Goal: Task Accomplishment & Management: Manage account settings

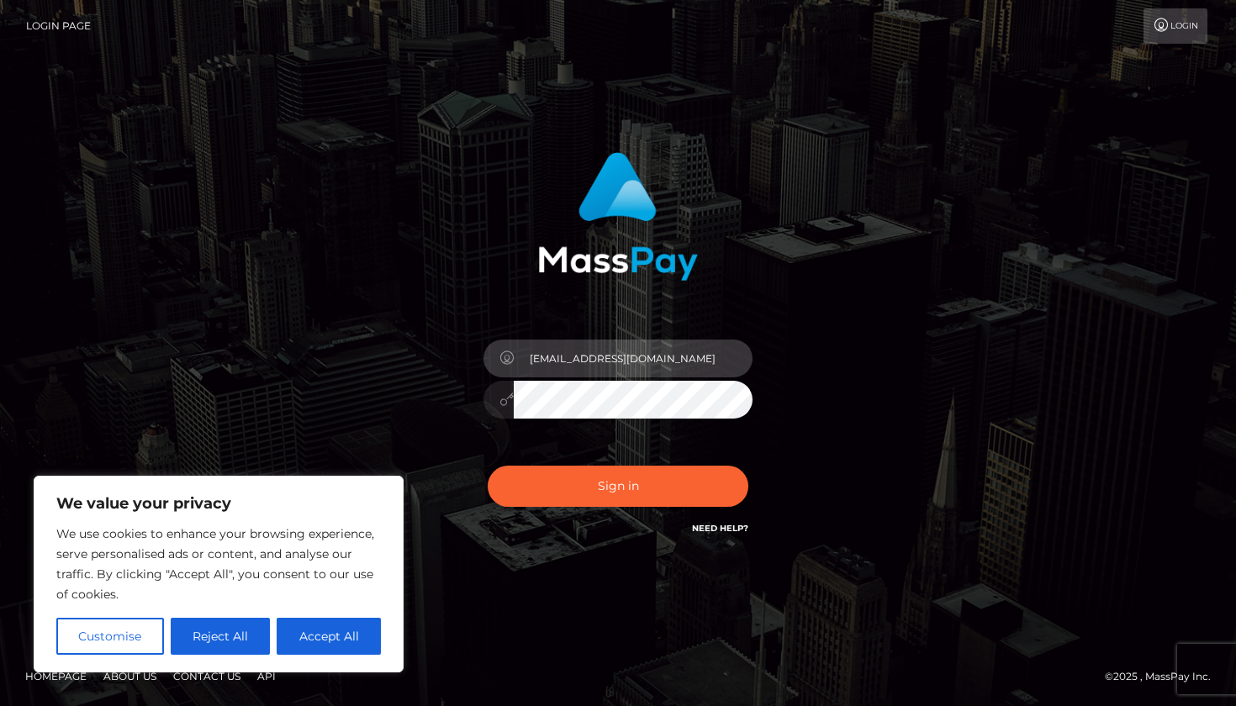
type input "[EMAIL_ADDRESS][DOMAIN_NAME]"
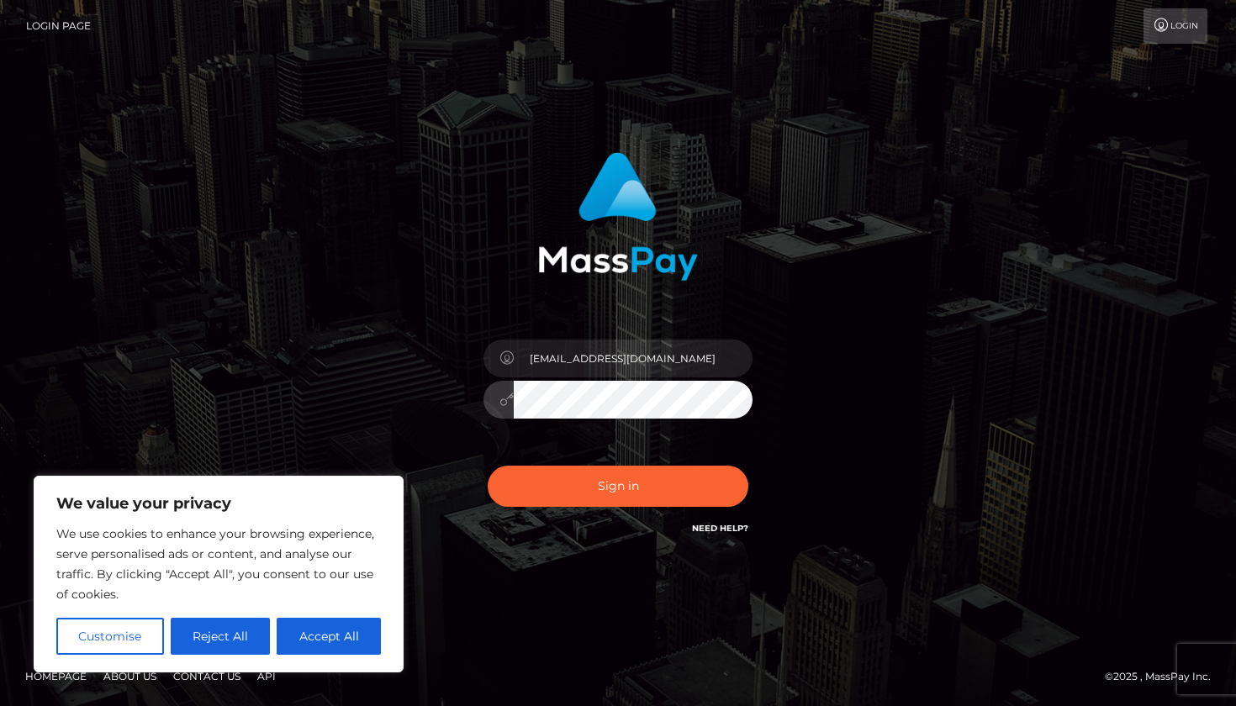
click at [618, 486] on button "Sign in" at bounding box center [618, 486] width 261 height 41
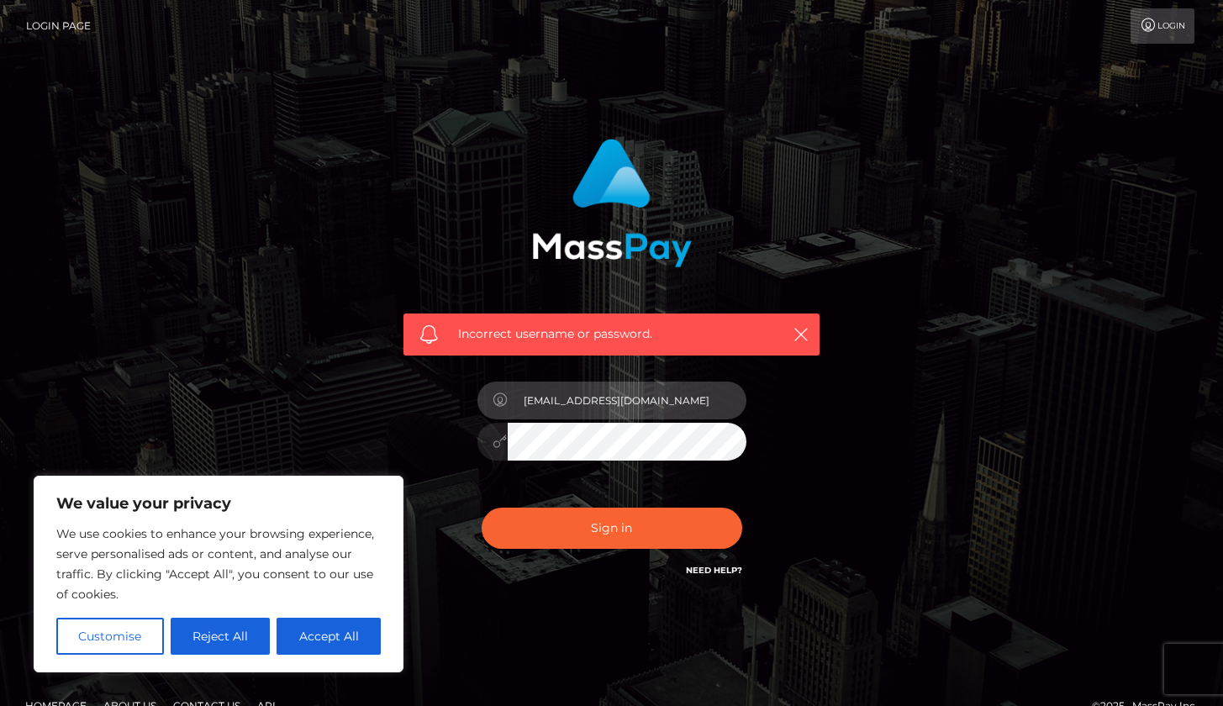
type input "[EMAIL_ADDRESS][DOMAIN_NAME]"
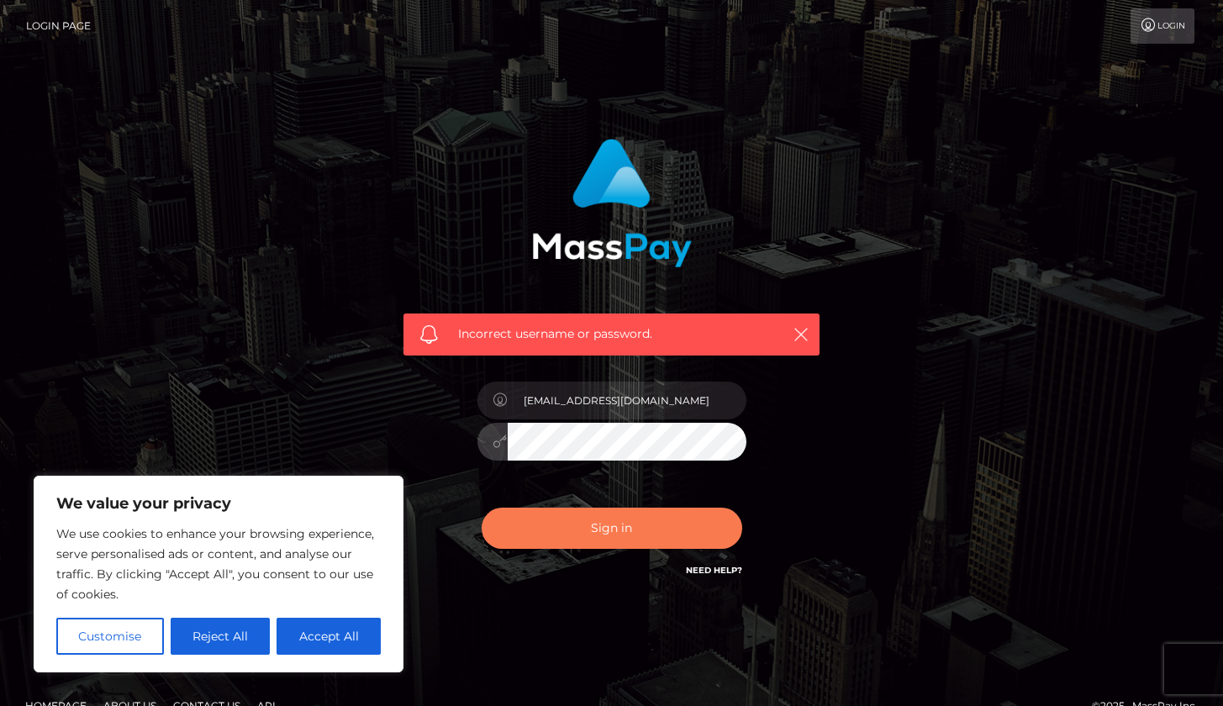
click at [582, 520] on button "Sign in" at bounding box center [612, 528] width 261 height 41
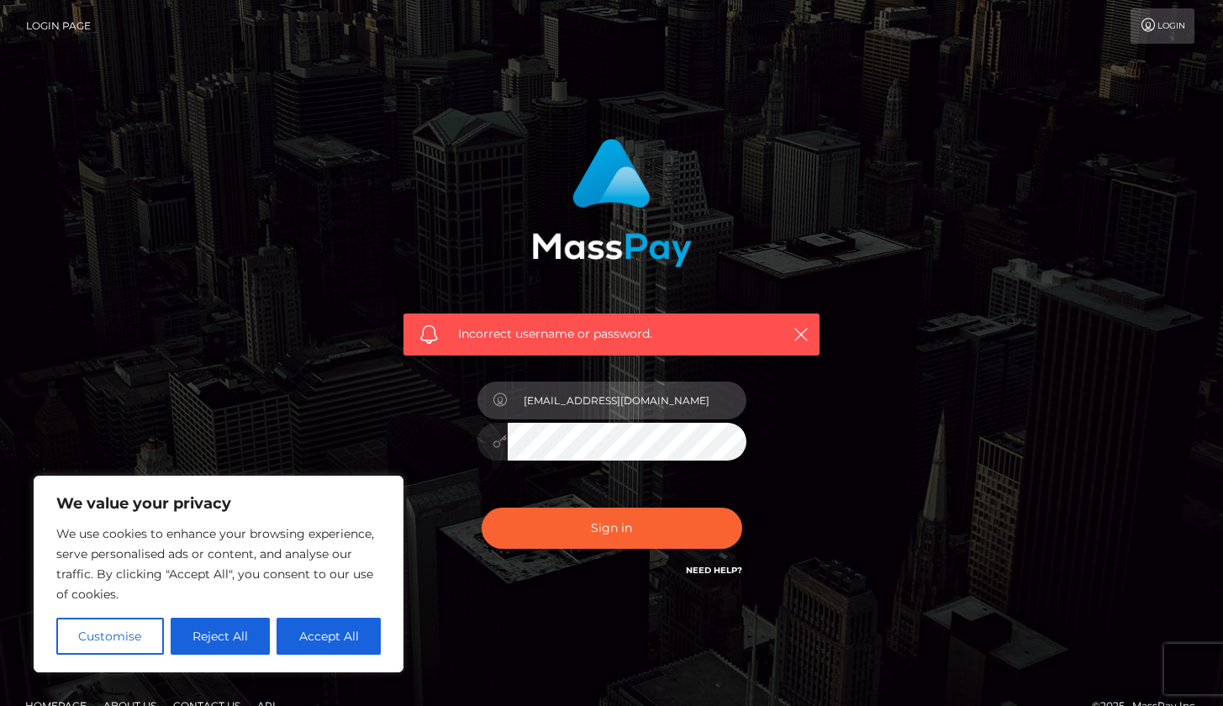
type input "[EMAIL_ADDRESS][DOMAIN_NAME]"
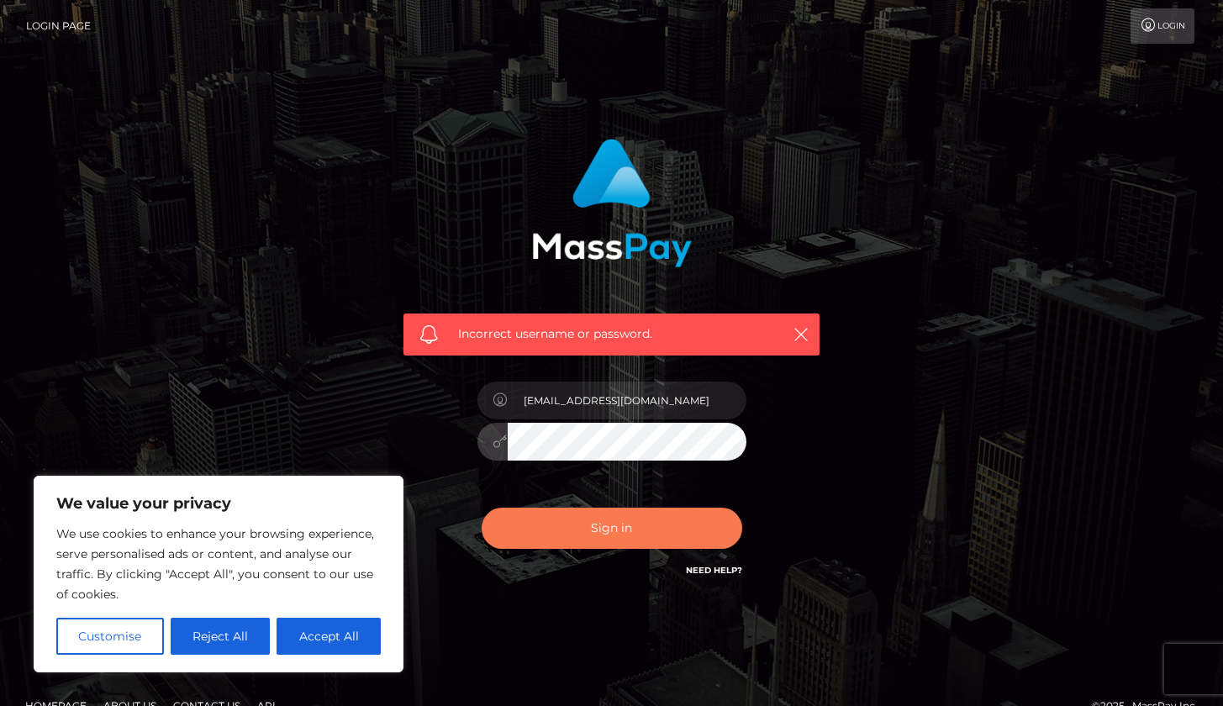
click at [619, 523] on button "Sign in" at bounding box center [612, 528] width 261 height 41
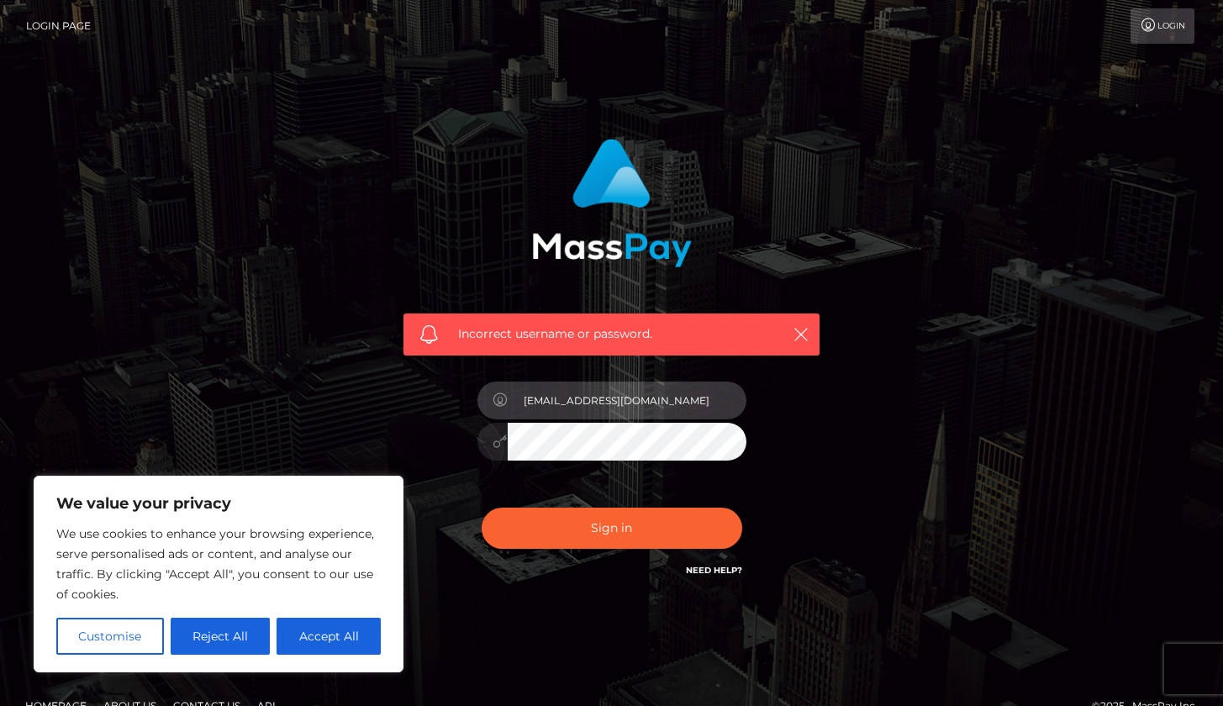
type input "ariibabyyy03@gmail.com"
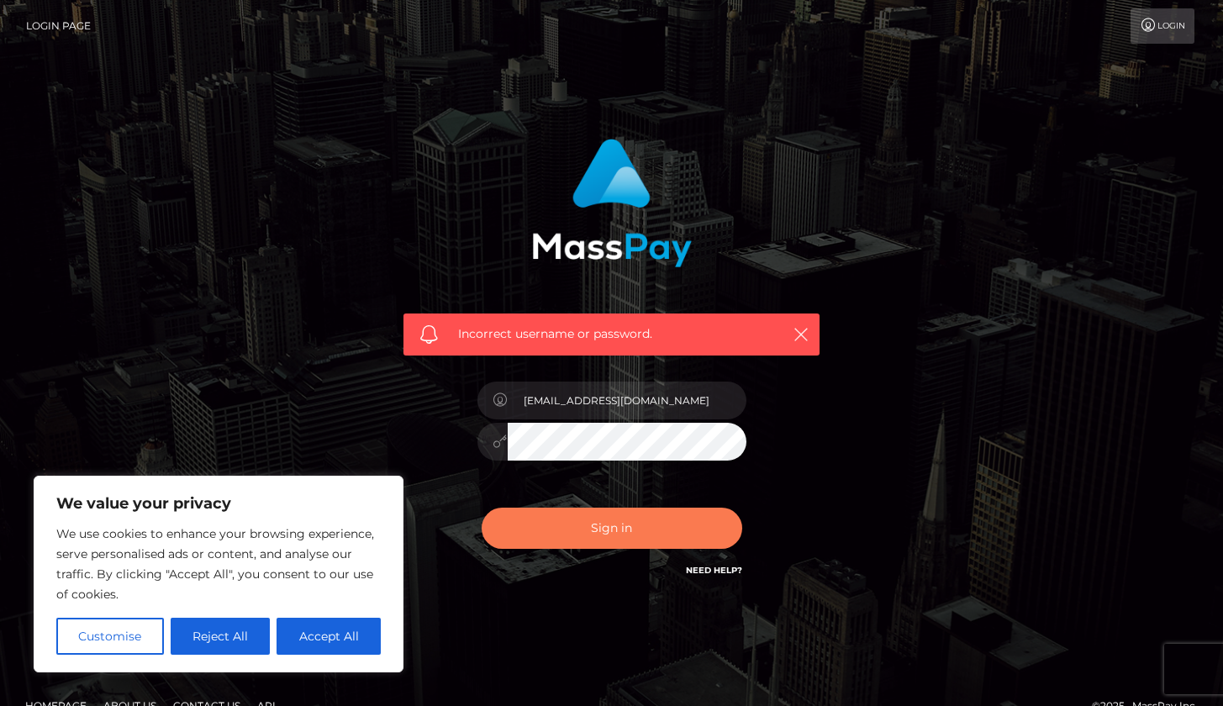
click at [582, 530] on button "Sign in" at bounding box center [612, 528] width 261 height 41
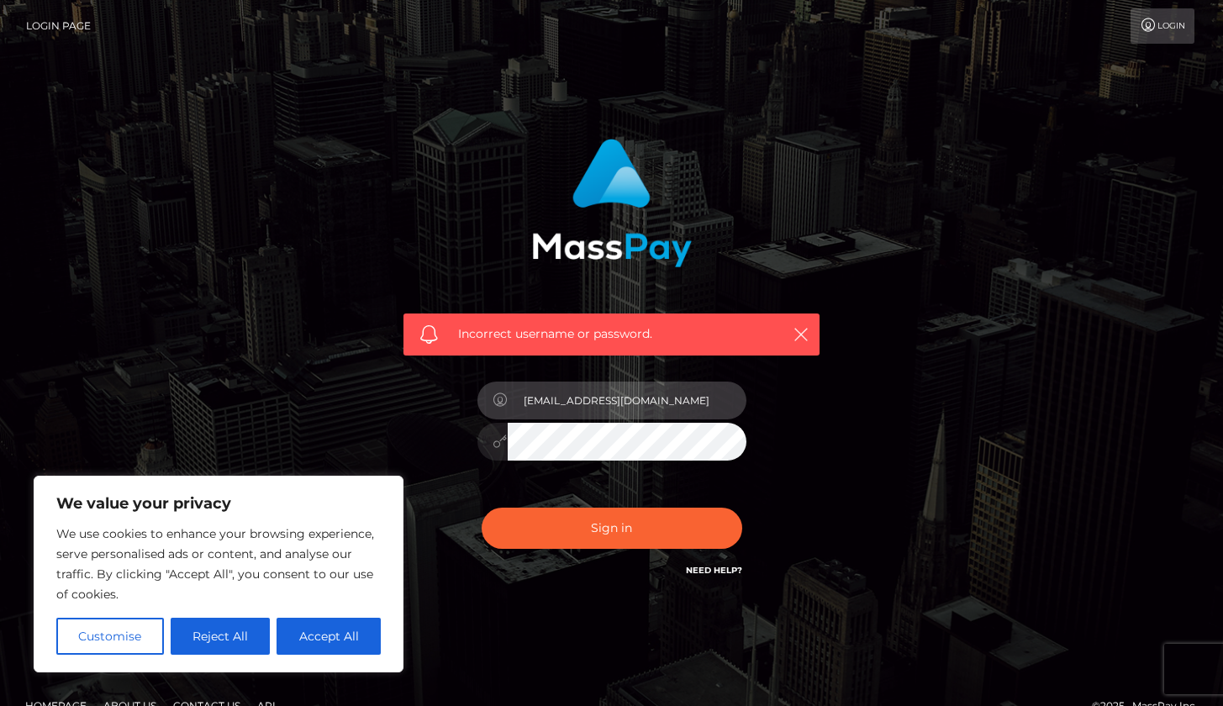
type input "ariibabyyy03@gmail.com"
click at [611, 527] on button "Sign in" at bounding box center [612, 528] width 261 height 41
click at [698, 566] on link "Need Help?" at bounding box center [714, 570] width 56 height 11
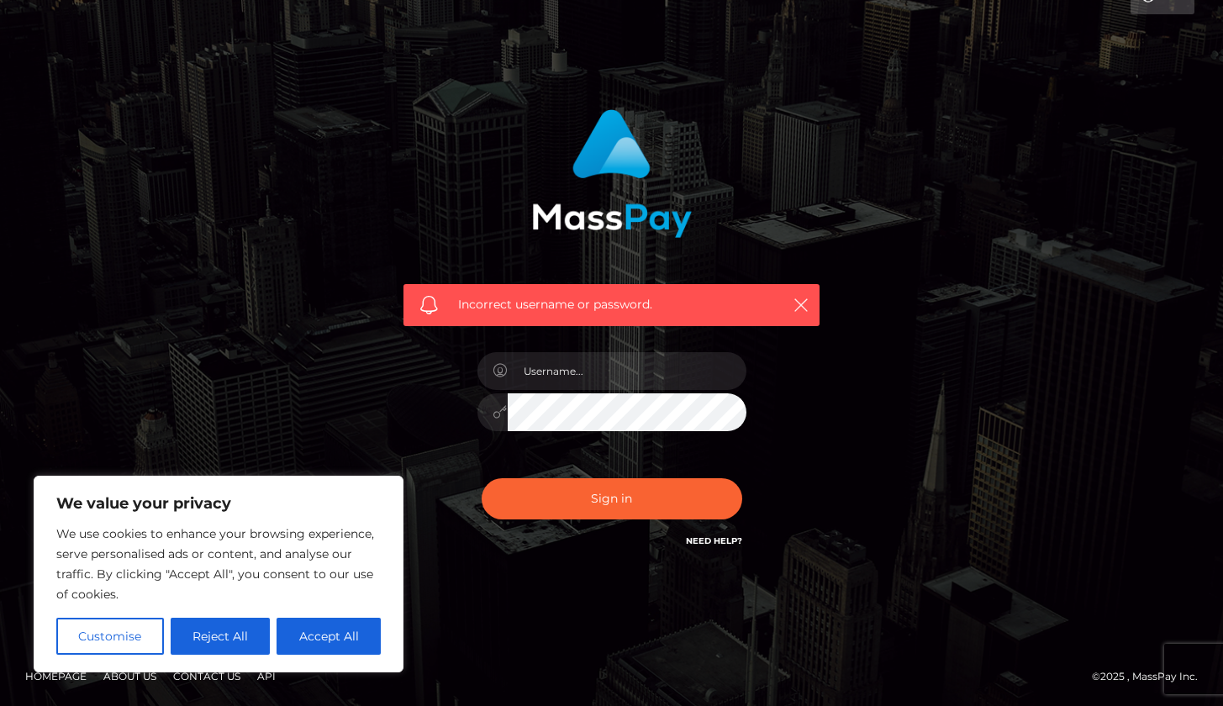
scroll to position [28, 0]
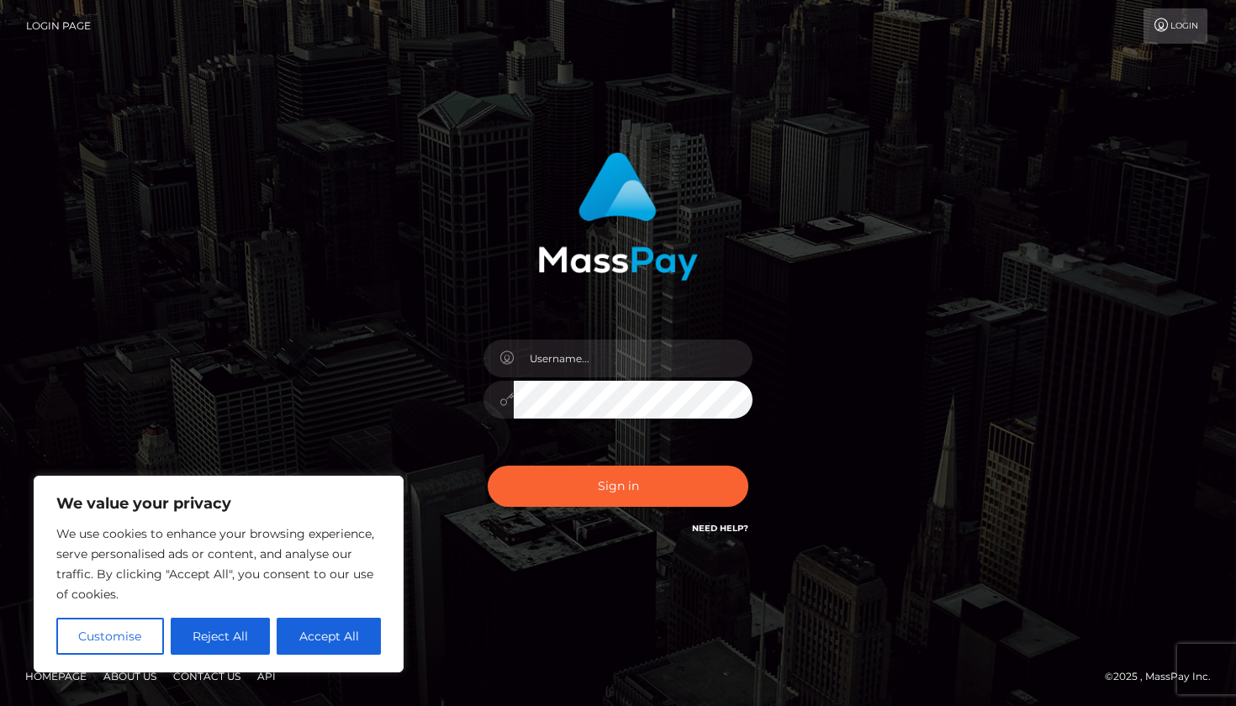
click at [1160, 24] on icon at bounding box center [1161, 24] width 18 height 13
